Goal: Task Accomplishment & Management: Manage account settings

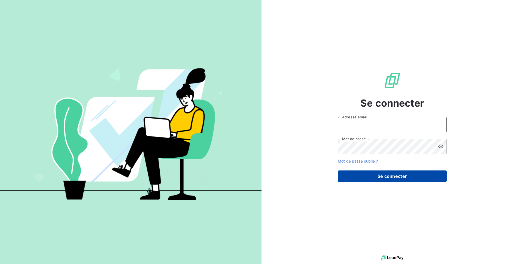
type input "admin@textiss"
click at [391, 177] on button "Se connecter" at bounding box center [392, 175] width 109 height 11
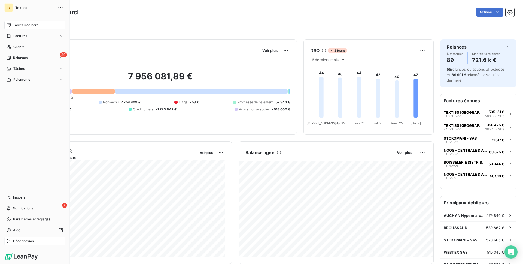
click at [36, 237] on div "Déconnexion" at bounding box center [34, 240] width 61 height 9
